Goal: Communication & Community: Answer question/provide support

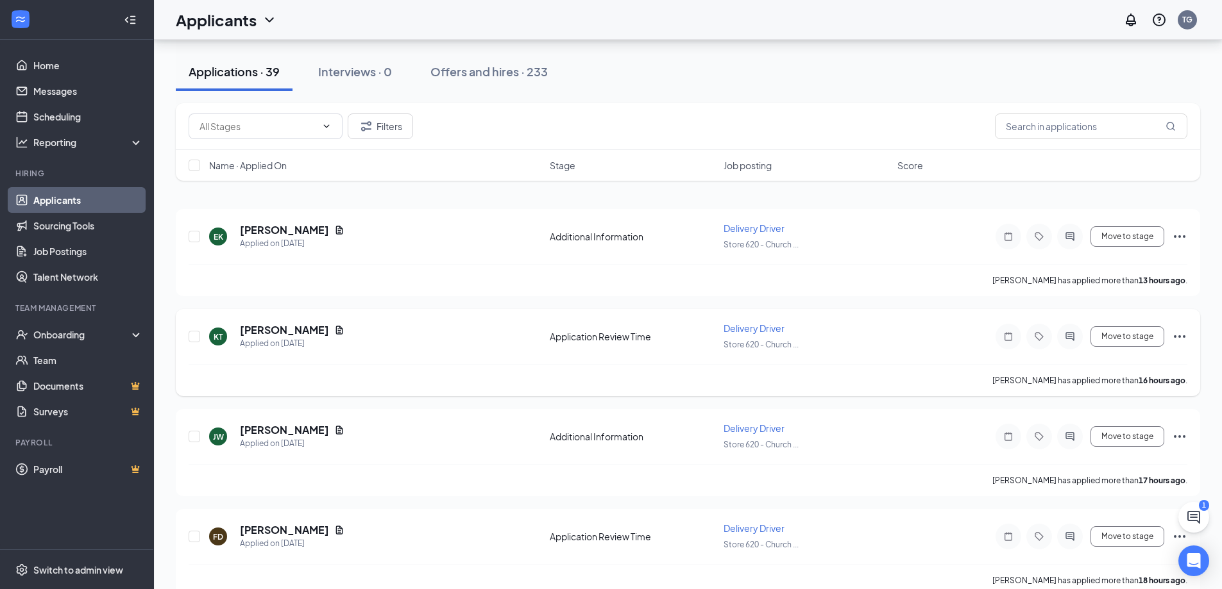
scroll to position [128, 0]
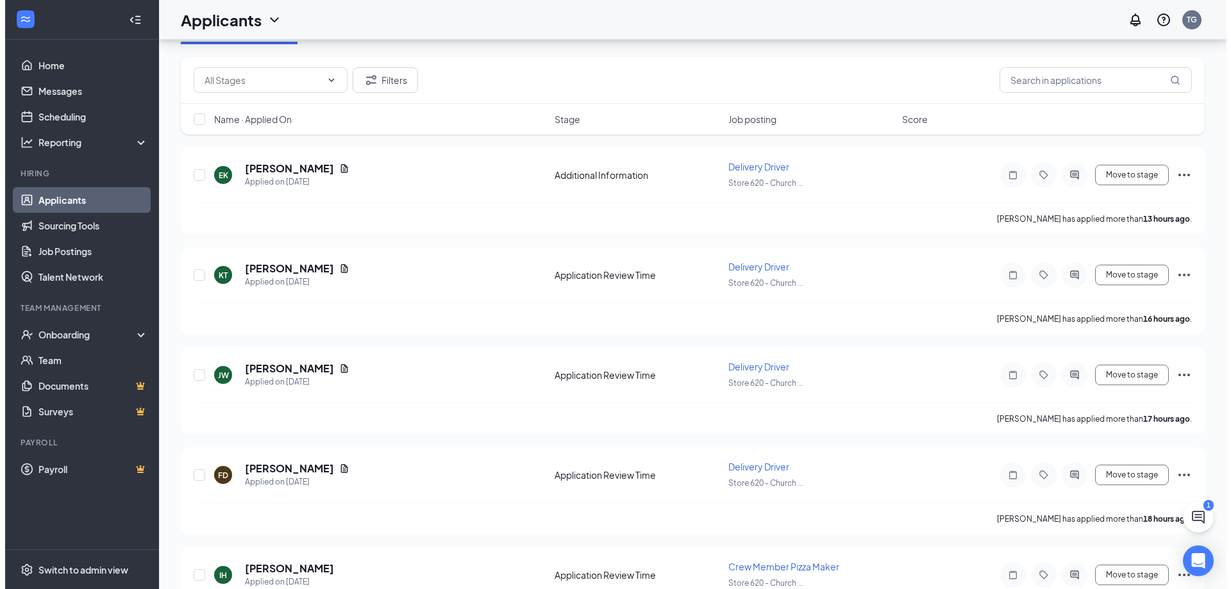
scroll to position [192, 0]
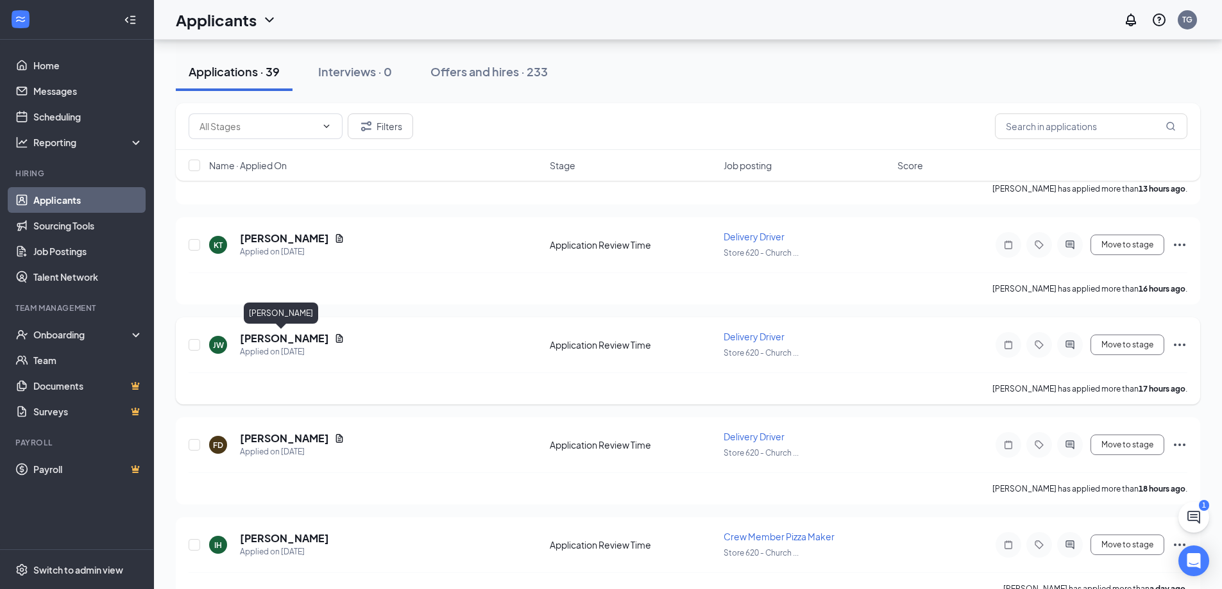
click at [274, 337] on h5 "[PERSON_NAME]" at bounding box center [284, 339] width 89 height 14
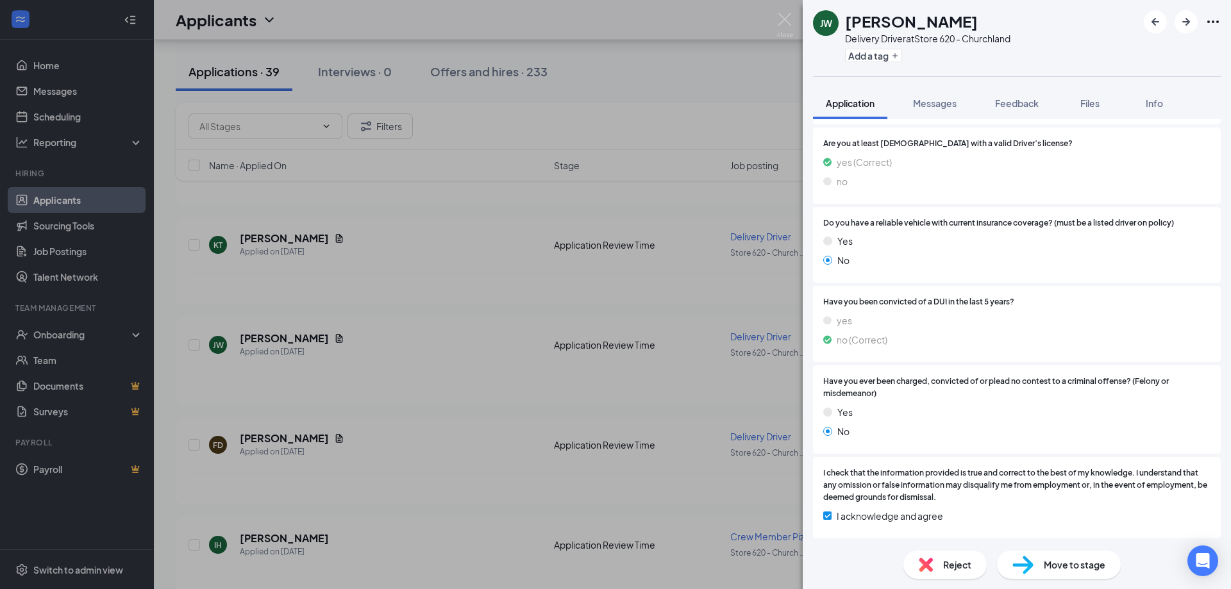
scroll to position [584, 0]
click at [945, 99] on span "Messages" at bounding box center [935, 103] width 44 height 12
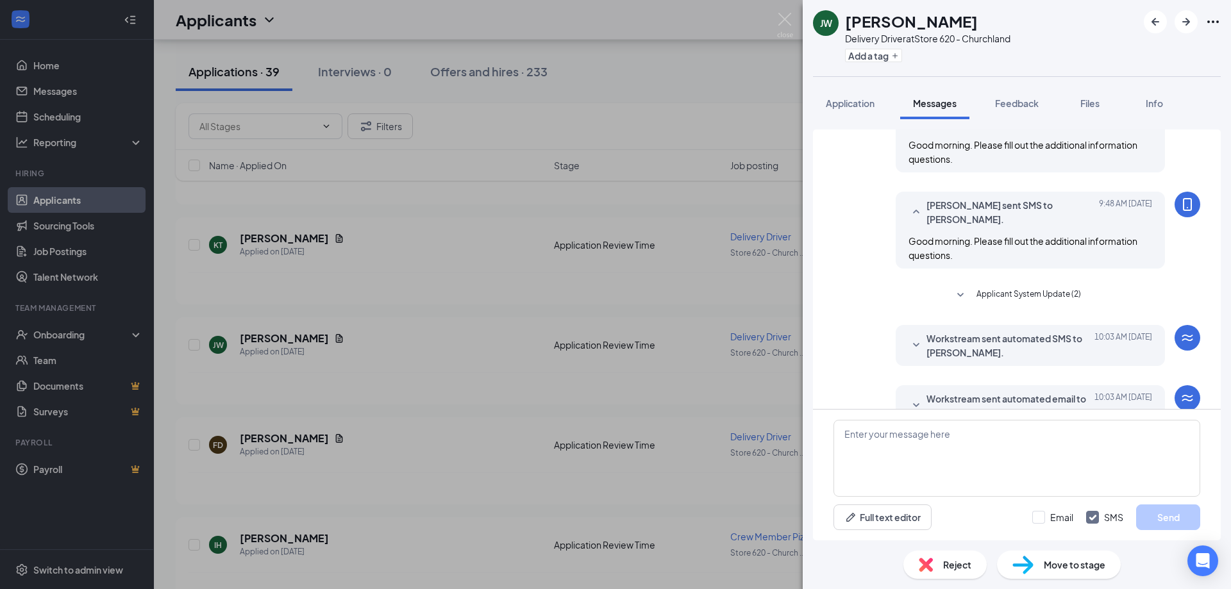
scroll to position [327, 0]
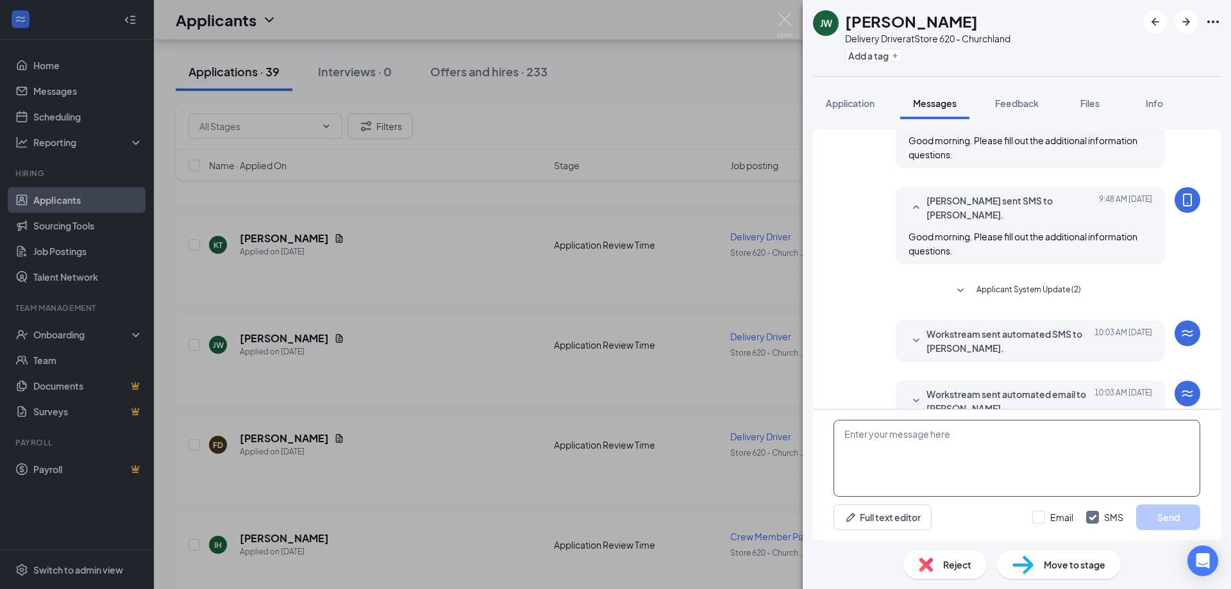
click at [887, 434] on textarea at bounding box center [1017, 458] width 367 height 77
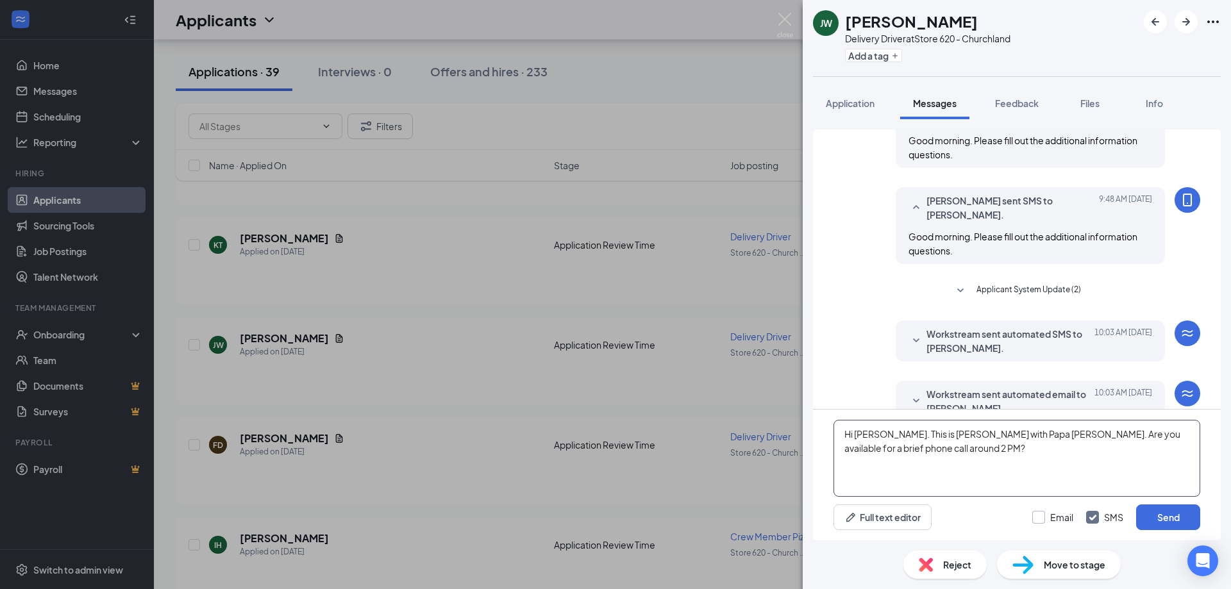
type textarea "Hi Jayson. This is Tim with Papa johns Churchland. Are you available for a brie…"
click at [1042, 519] on input "Email" at bounding box center [1052, 517] width 41 height 13
checkbox input "true"
click at [1159, 514] on button "Send" at bounding box center [1168, 518] width 64 height 26
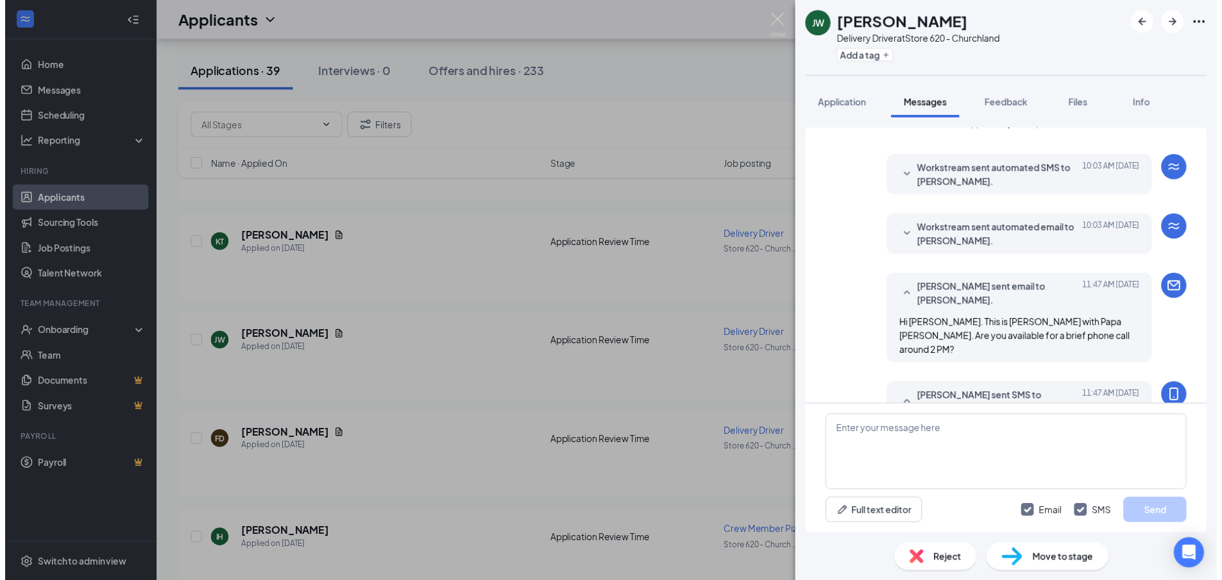
scroll to position [494, 0]
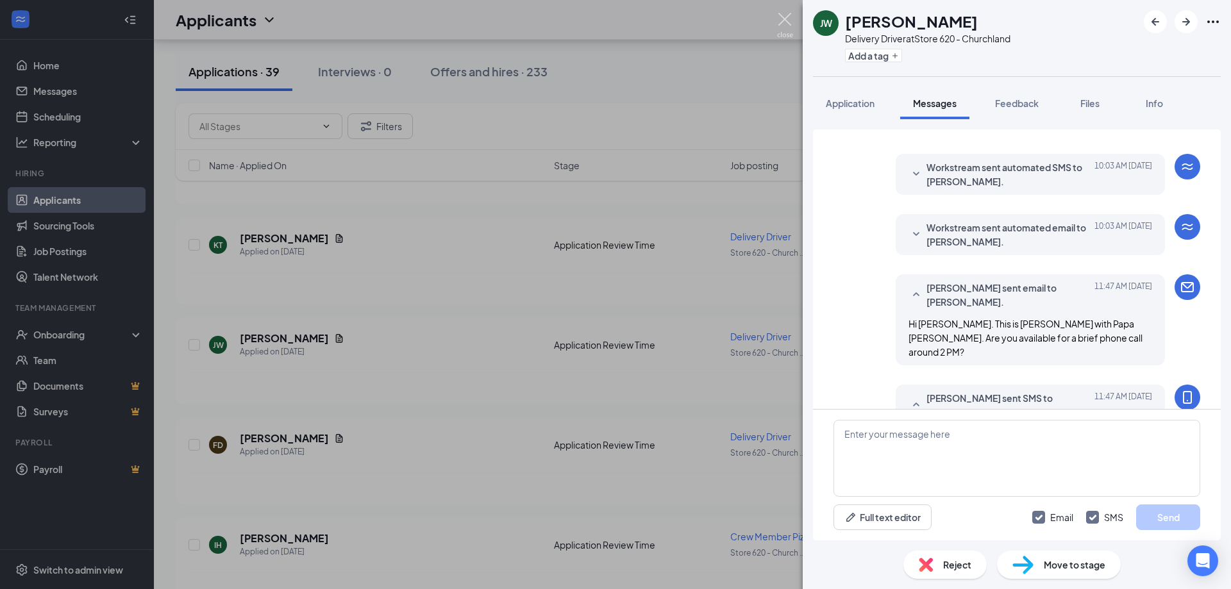
click at [783, 23] on img at bounding box center [785, 25] width 16 height 25
